Goal: Task Accomplishment & Management: Use online tool/utility

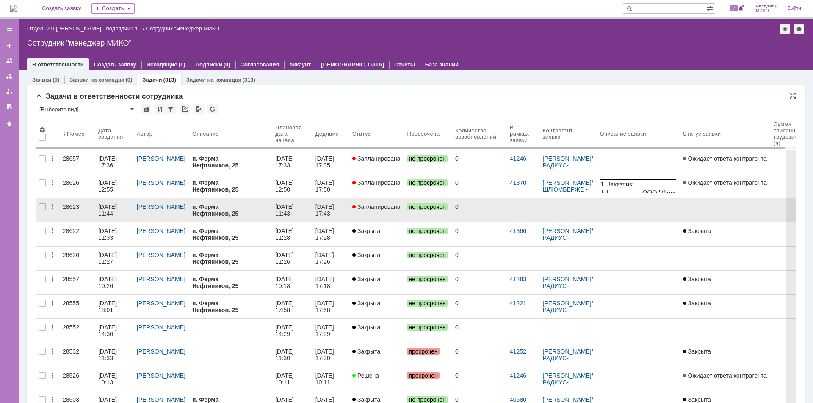
click at [77, 206] on div "28623" at bounding box center [77, 207] width 29 height 7
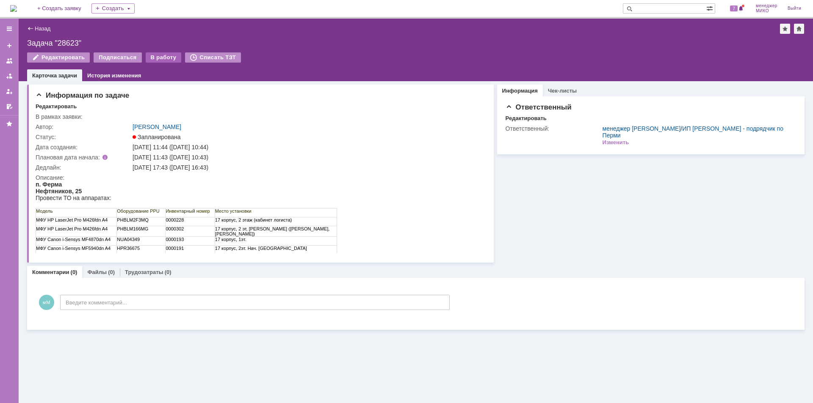
click at [158, 62] on div "В работу" at bounding box center [164, 57] width 36 height 10
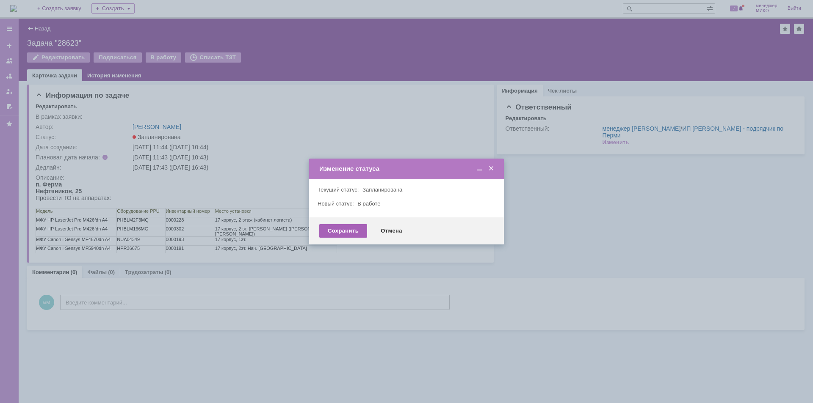
click at [346, 234] on div "Сохранить" at bounding box center [343, 231] width 48 height 14
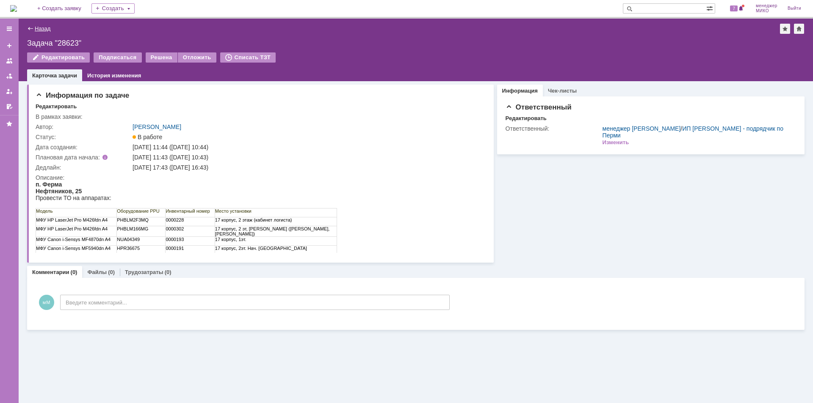
click at [39, 30] on link "Назад" at bounding box center [43, 28] width 16 height 6
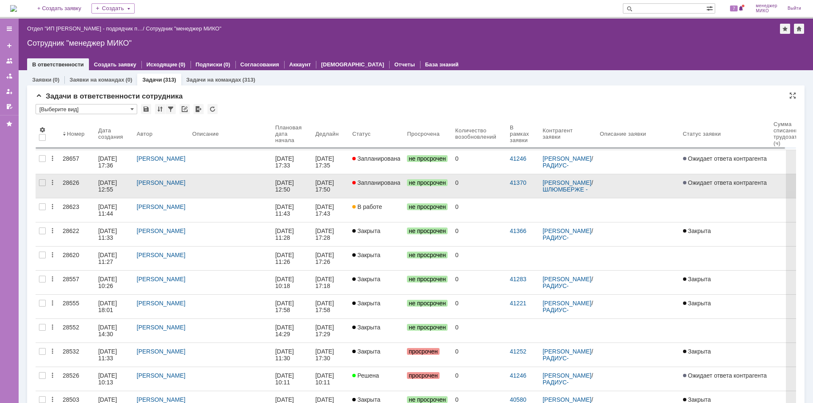
click at [64, 185] on div "28626" at bounding box center [77, 182] width 29 height 7
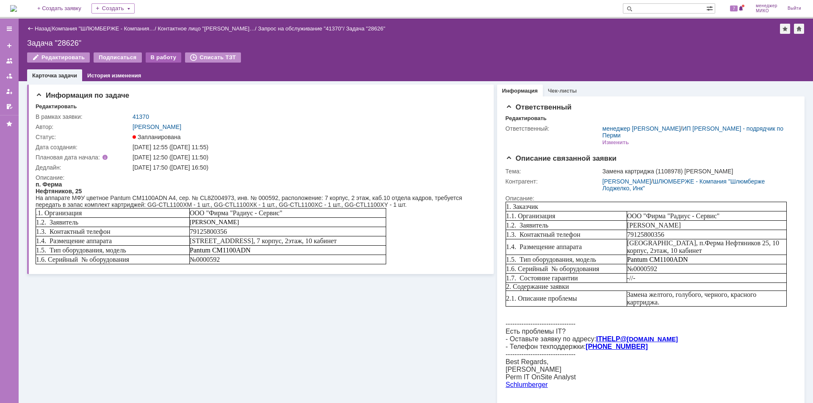
click at [160, 57] on div "В работу" at bounding box center [164, 57] width 36 height 10
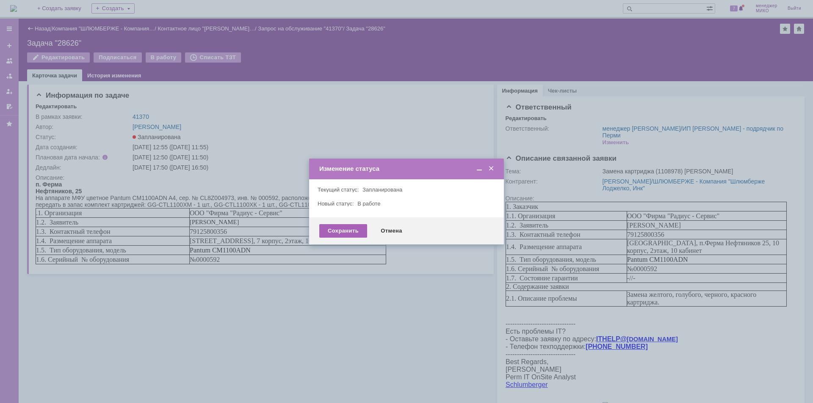
click at [342, 232] on div "Сохранить" at bounding box center [343, 231] width 48 height 14
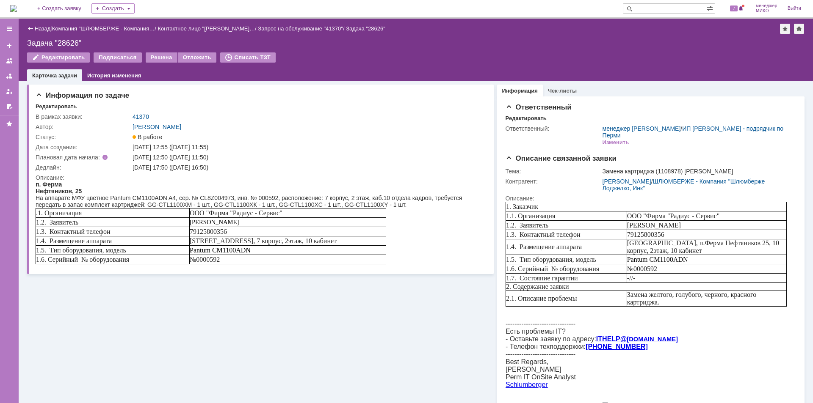
click at [38, 26] on link "Назад" at bounding box center [43, 28] width 16 height 6
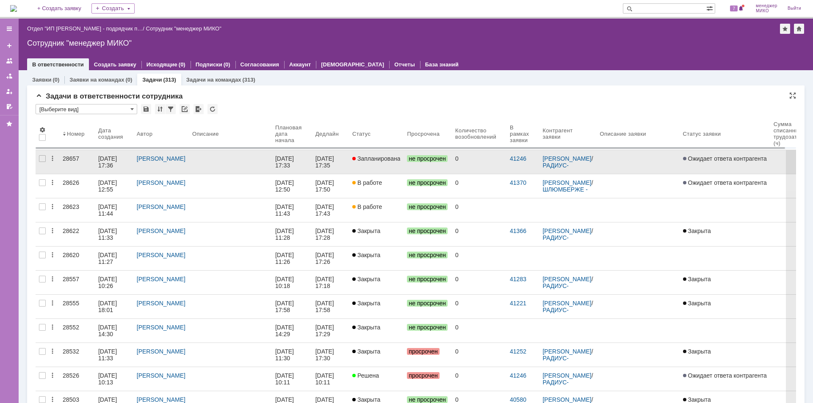
click at [69, 161] on div "28657" at bounding box center [77, 158] width 29 height 7
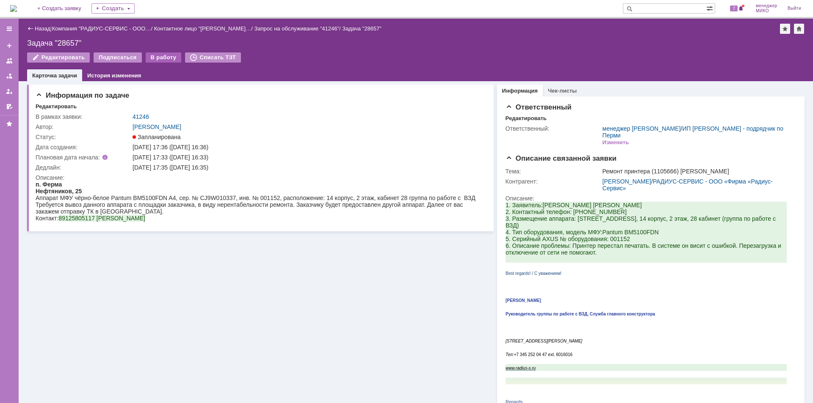
click at [154, 59] on div "В работу" at bounding box center [164, 57] width 36 height 10
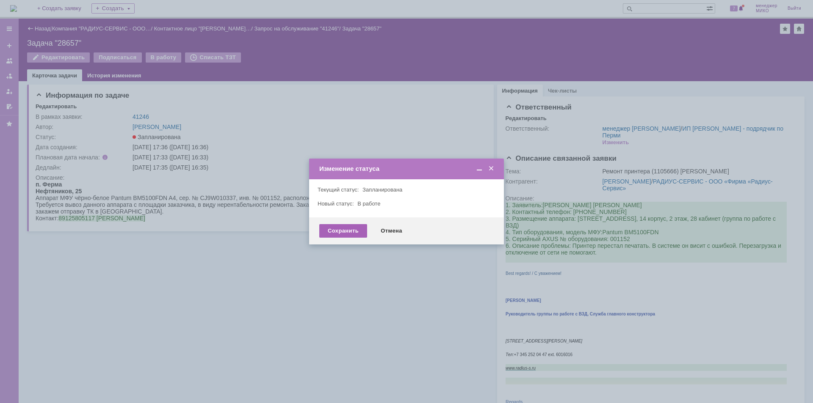
click at [349, 232] on div "Сохранить" at bounding box center [343, 231] width 48 height 14
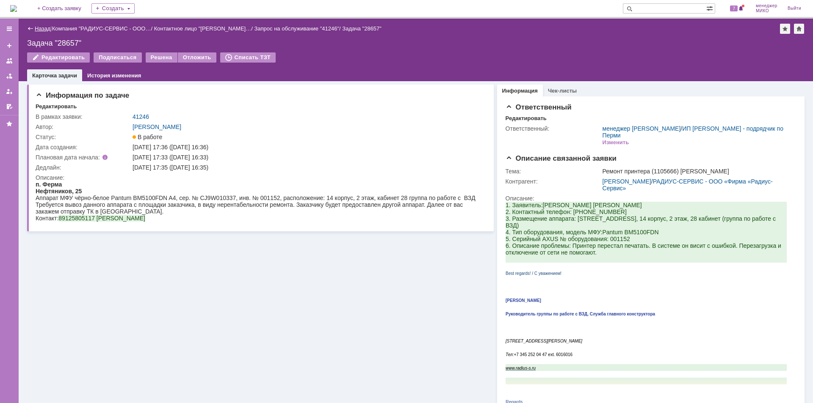
click at [43, 29] on link "Назад" at bounding box center [43, 28] width 16 height 6
